Goal: Transaction & Acquisition: Download file/media

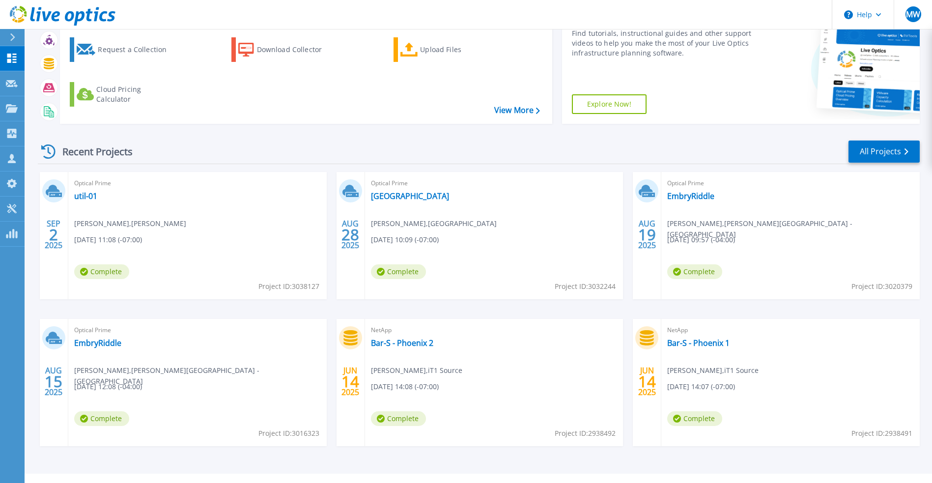
scroll to position [103, 0]
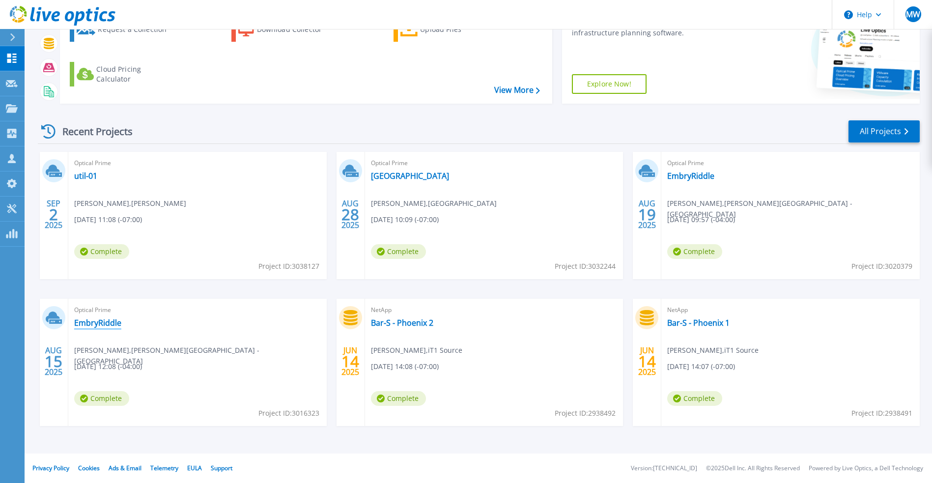
click at [101, 320] on link "EmbryRiddle" at bounding box center [97, 323] width 47 height 10
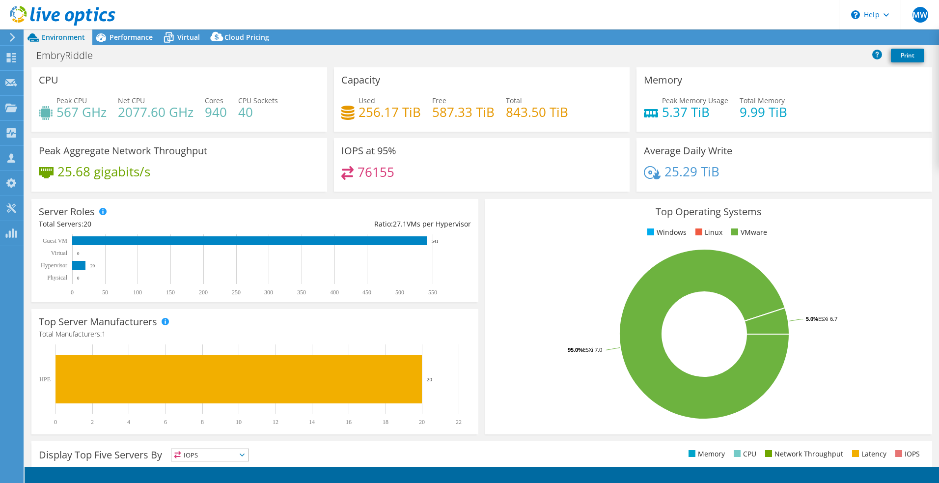
select select "USD"
select select "USWest"
click at [777, 39] on link "Reports" at bounding box center [772, 37] width 47 height 15
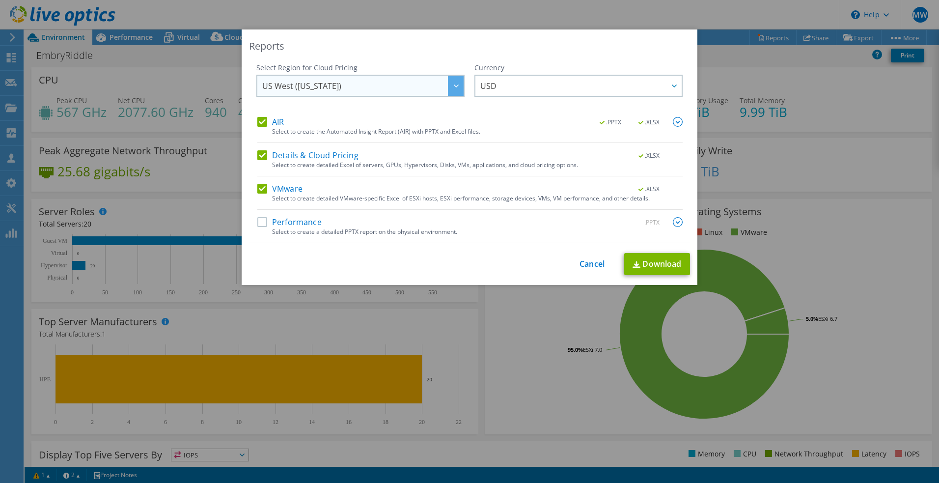
click at [450, 90] on div at bounding box center [456, 86] width 16 height 20
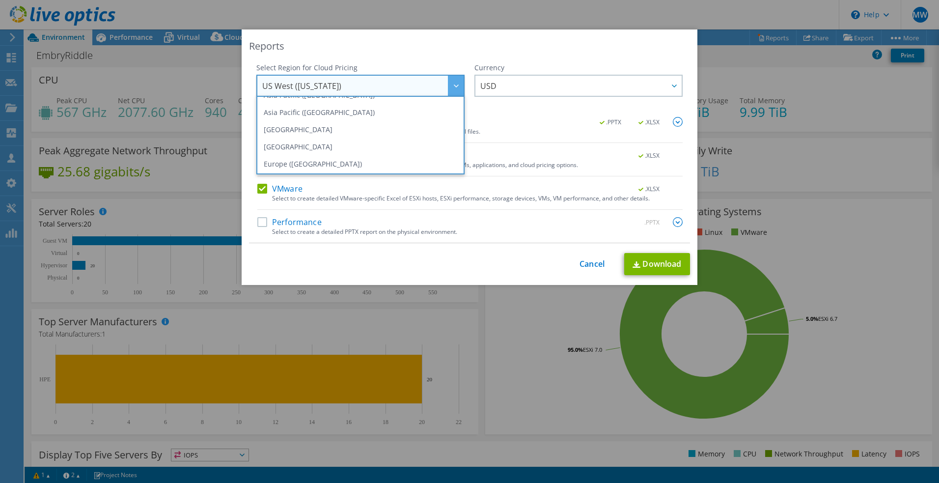
scroll to position [133, 0]
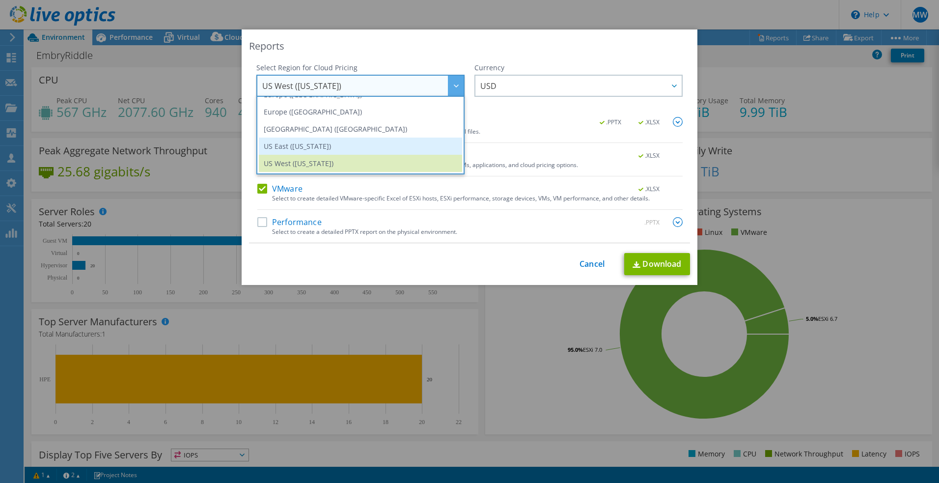
click at [389, 140] on li "US East ([US_STATE])" at bounding box center [360, 145] width 203 height 17
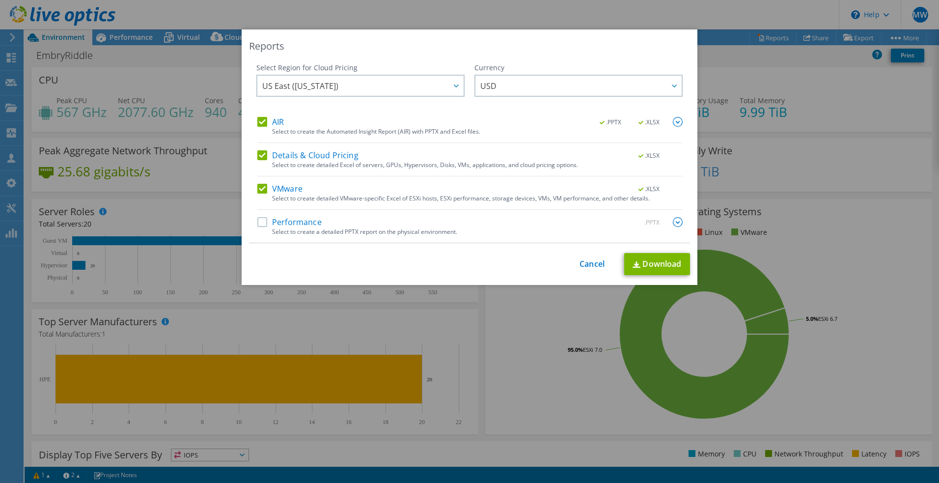
click at [305, 223] on label "Performance" at bounding box center [289, 222] width 64 height 10
click at [0, 0] on input "Performance" at bounding box center [0, 0] width 0 height 0
click at [678, 264] on link "Download" at bounding box center [657, 264] width 66 height 22
click at [662, 52] on div "Reports" at bounding box center [469, 46] width 441 height 14
click at [591, 266] on link "Cancel" at bounding box center [591, 263] width 25 height 9
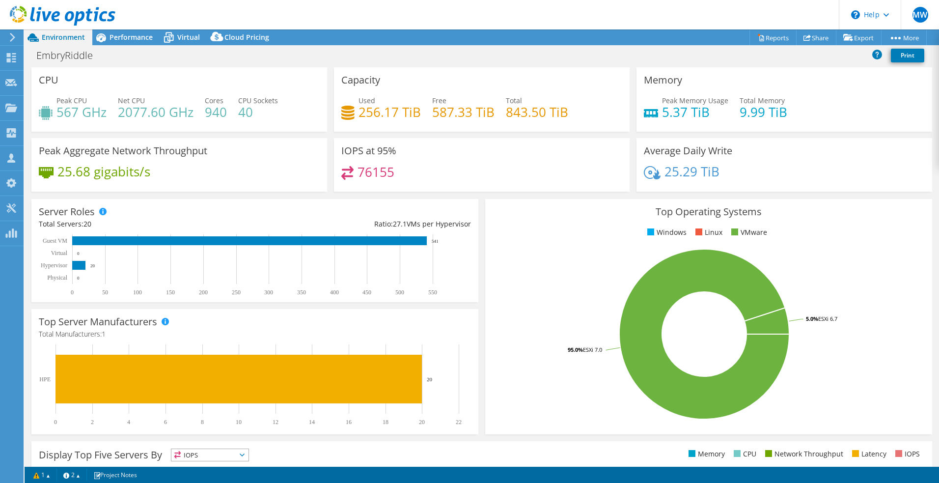
click at [13, 38] on use at bounding box center [12, 37] width 5 height 9
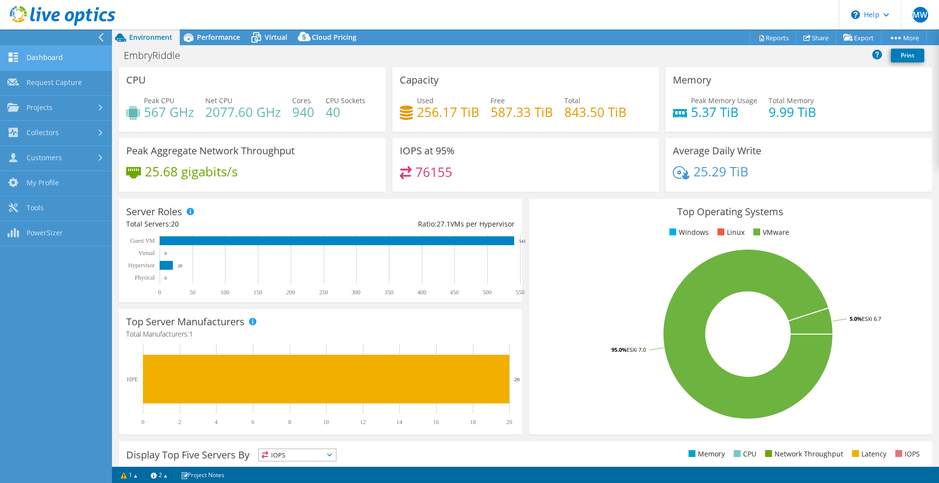
click at [47, 58] on link "Dashboard" at bounding box center [56, 58] width 112 height 25
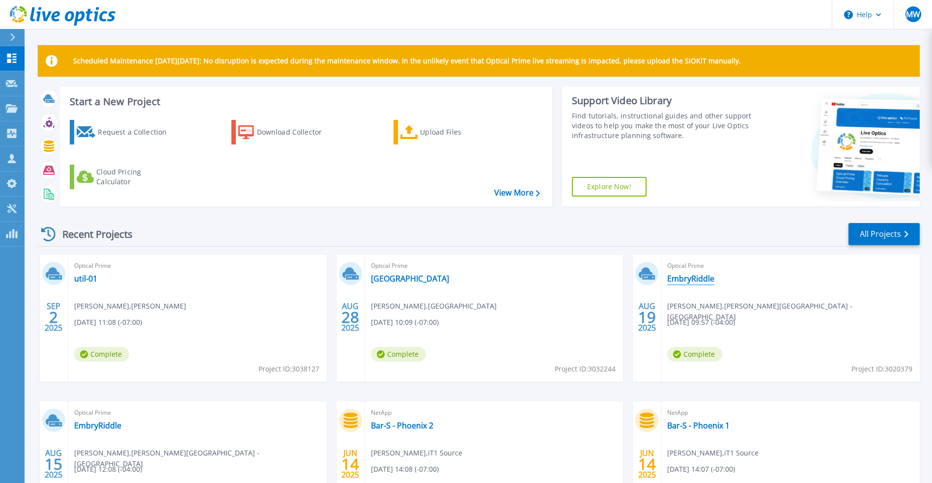
click at [684, 275] on link "EmbryRiddle" at bounding box center [690, 279] width 47 height 10
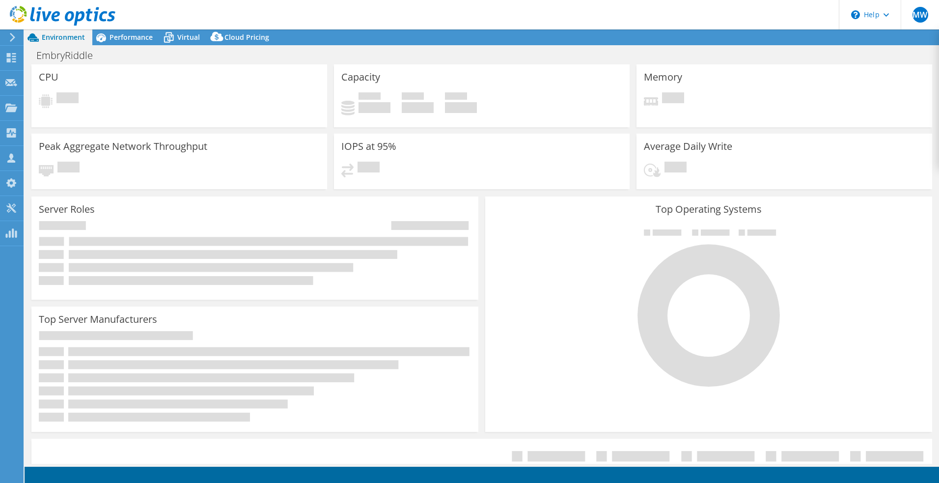
select select "USD"
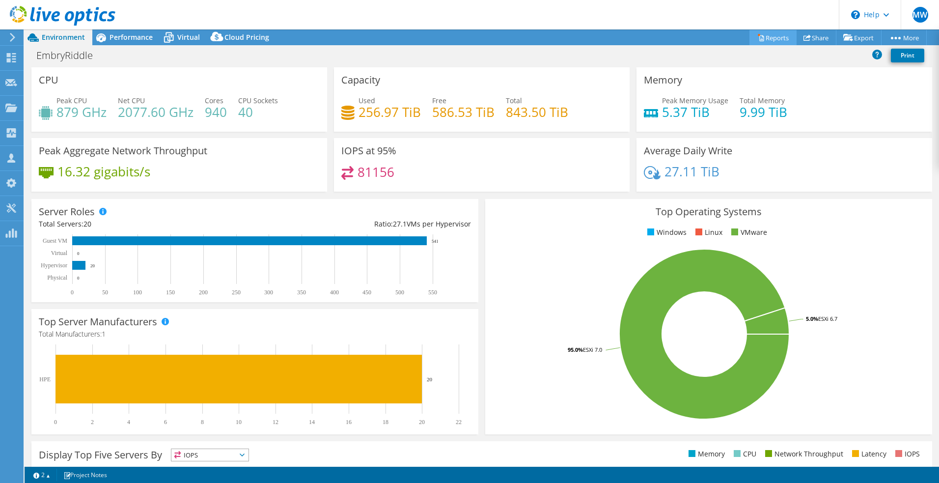
click at [757, 39] on icon at bounding box center [760, 37] width 7 height 7
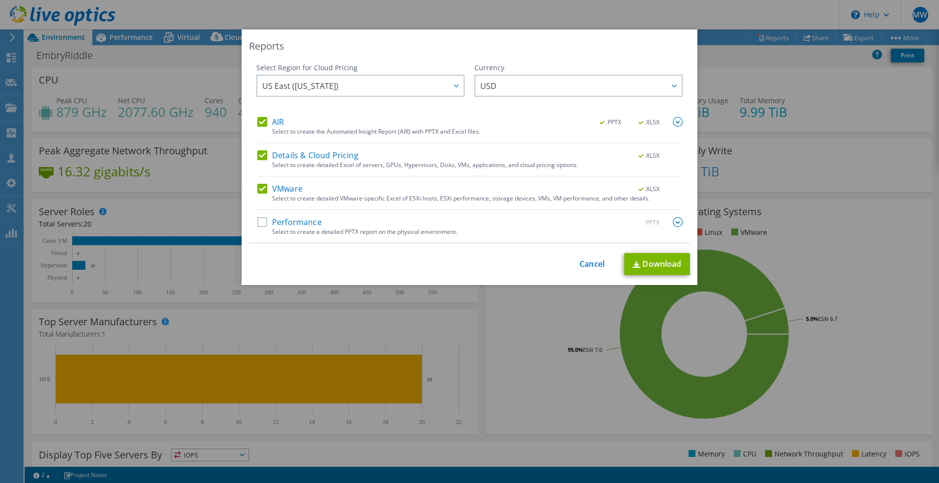
click at [329, 217] on div "Performance .PPTX" at bounding box center [469, 222] width 425 height 11
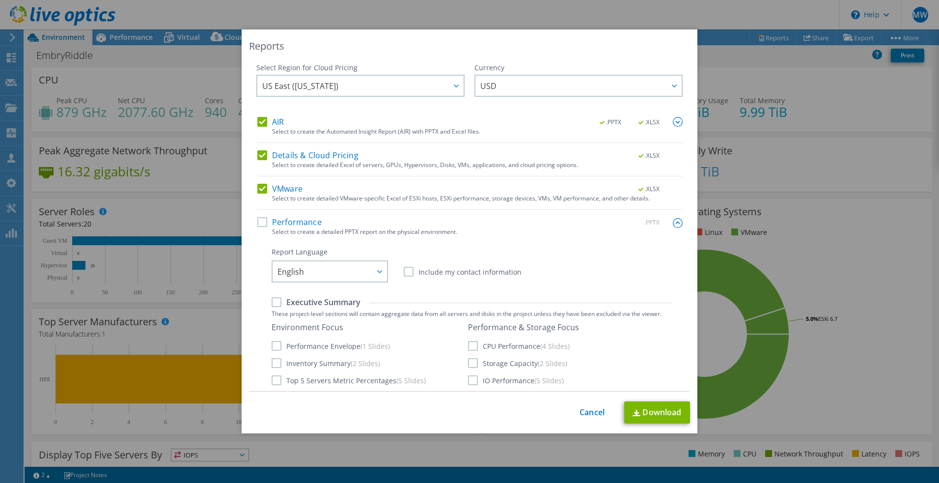
click at [298, 218] on label "Performance" at bounding box center [289, 222] width 64 height 10
click at [0, 0] on input "Performance" at bounding box center [0, 0] width 0 height 0
click at [655, 408] on link "Download" at bounding box center [657, 412] width 66 height 22
click at [558, 46] on div "Reports" at bounding box center [469, 46] width 441 height 14
click at [591, 415] on link "Cancel" at bounding box center [591, 412] width 25 height 9
